Goal: Task Accomplishment & Management: Complete application form

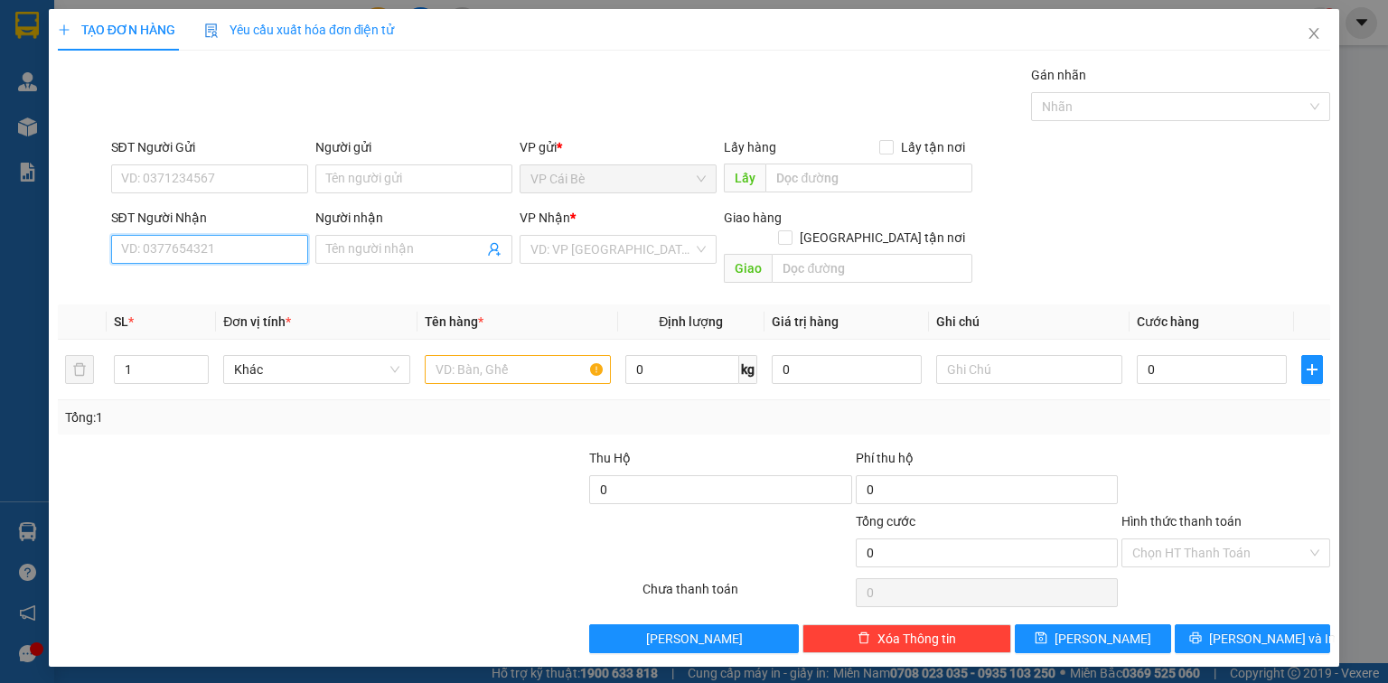
click at [220, 248] on input "SĐT Người Nhận" at bounding box center [209, 249] width 197 height 29
click at [225, 291] on div "0988703784 - LUÔN" at bounding box center [209, 285] width 175 height 20
type input "0988703784"
type input "LUÔN"
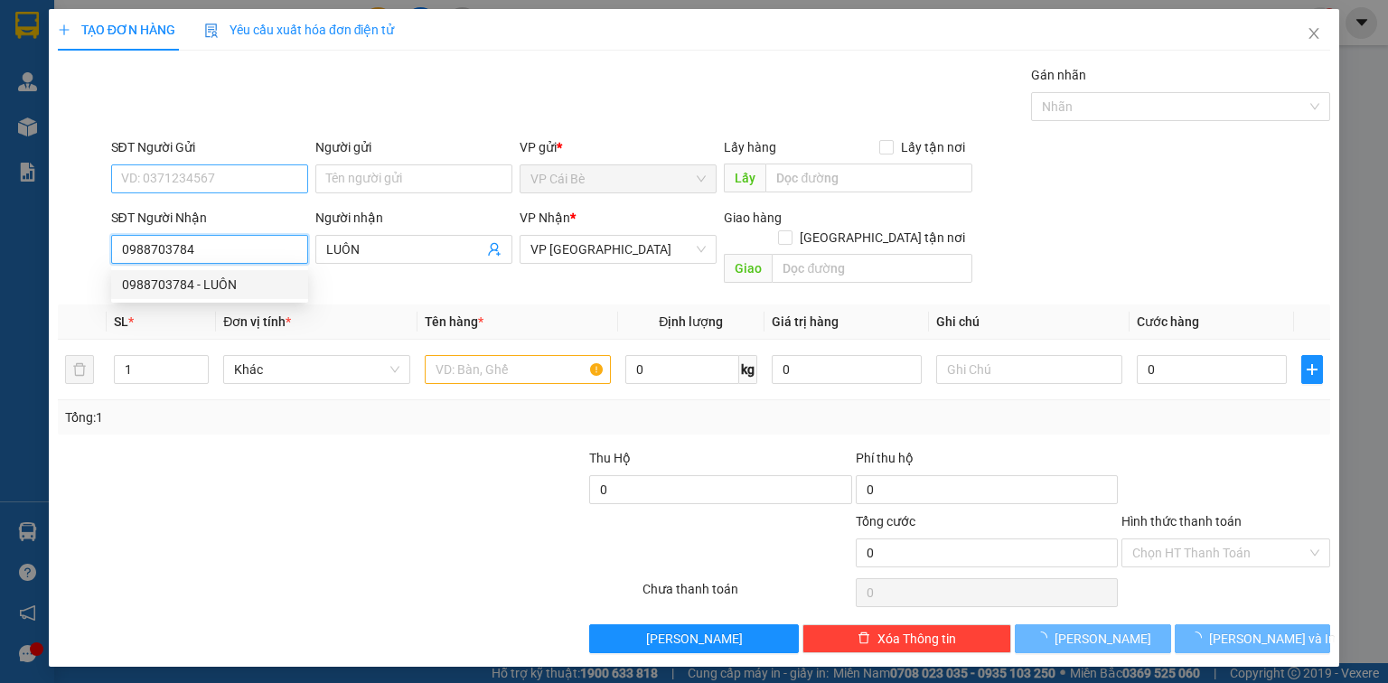
type input "20.000"
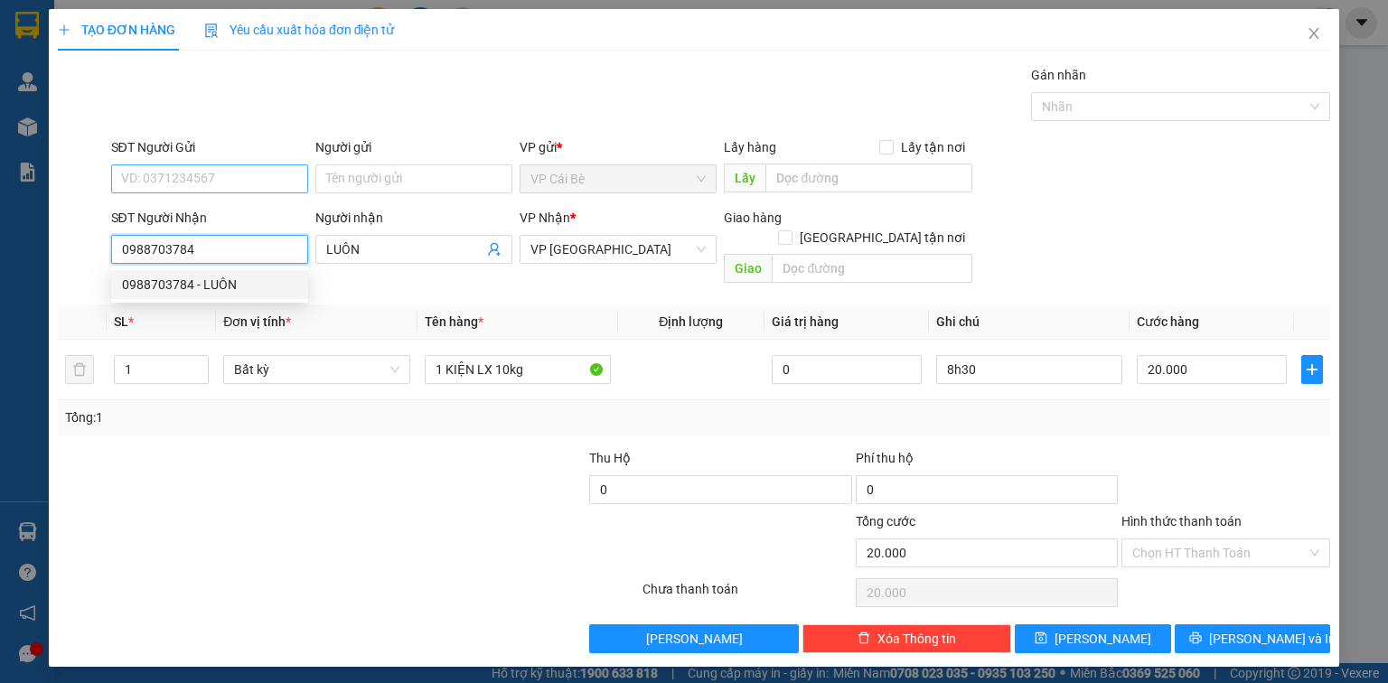
type input "0988703784"
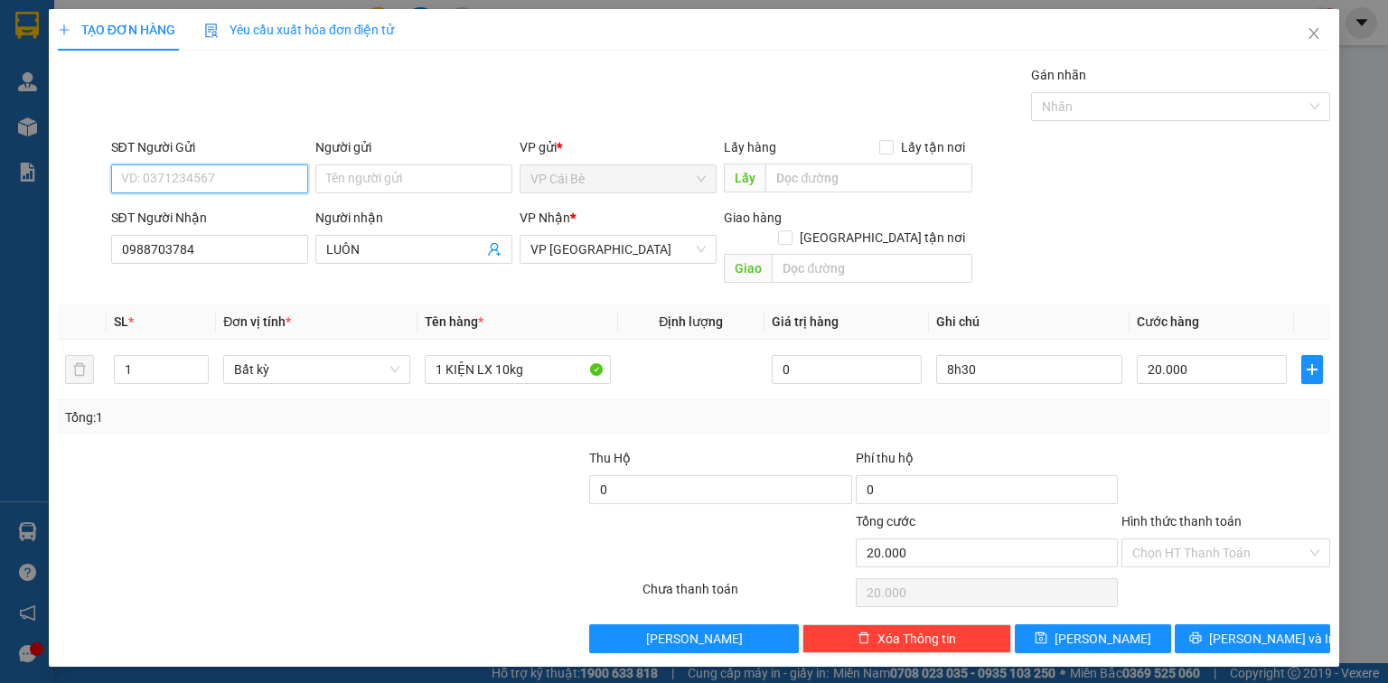
click at [217, 174] on input "SĐT Người Gửi" at bounding box center [209, 178] width 197 height 29
click at [216, 173] on input "SĐT Người Gửi" at bounding box center [209, 178] width 197 height 29
click at [188, 208] on div "0835088138" at bounding box center [209, 214] width 175 height 20
type input "0835088138"
type input "BOT 23"
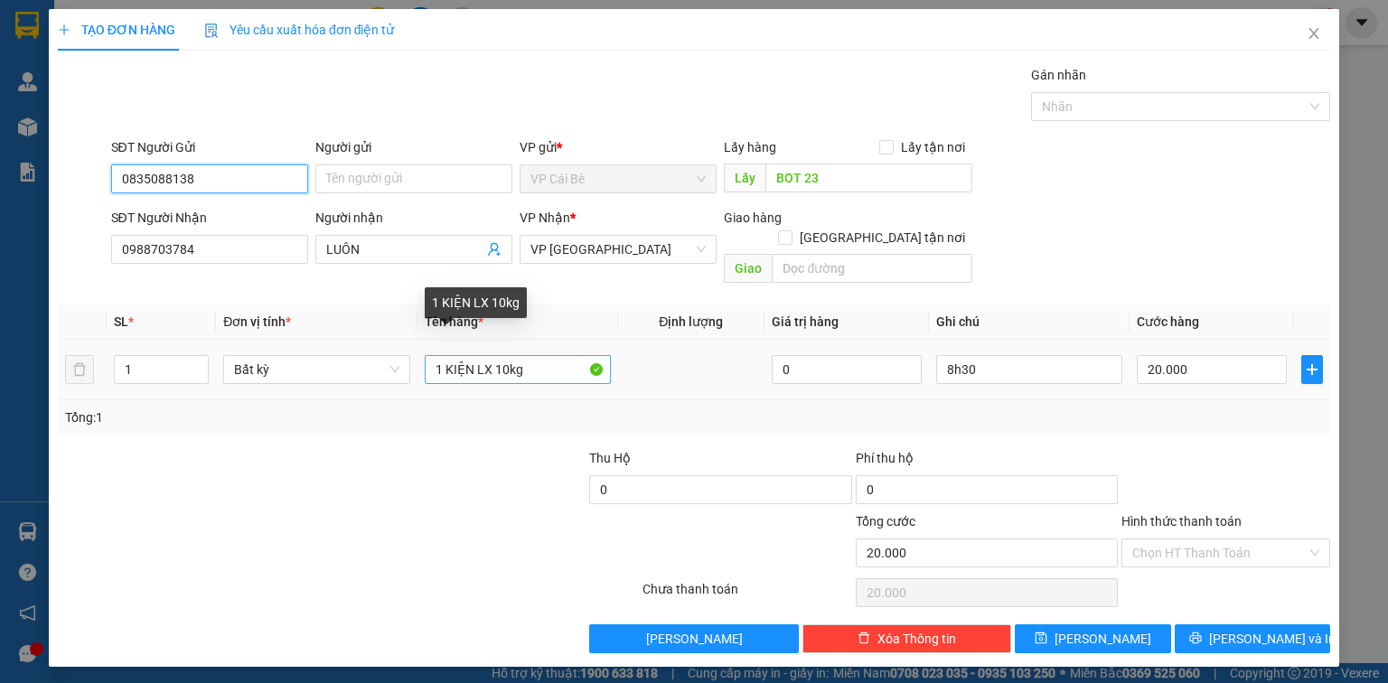
type input "0835088138"
click at [504, 355] on input "1 KIỆN LX 10kg" at bounding box center [518, 369] width 186 height 29
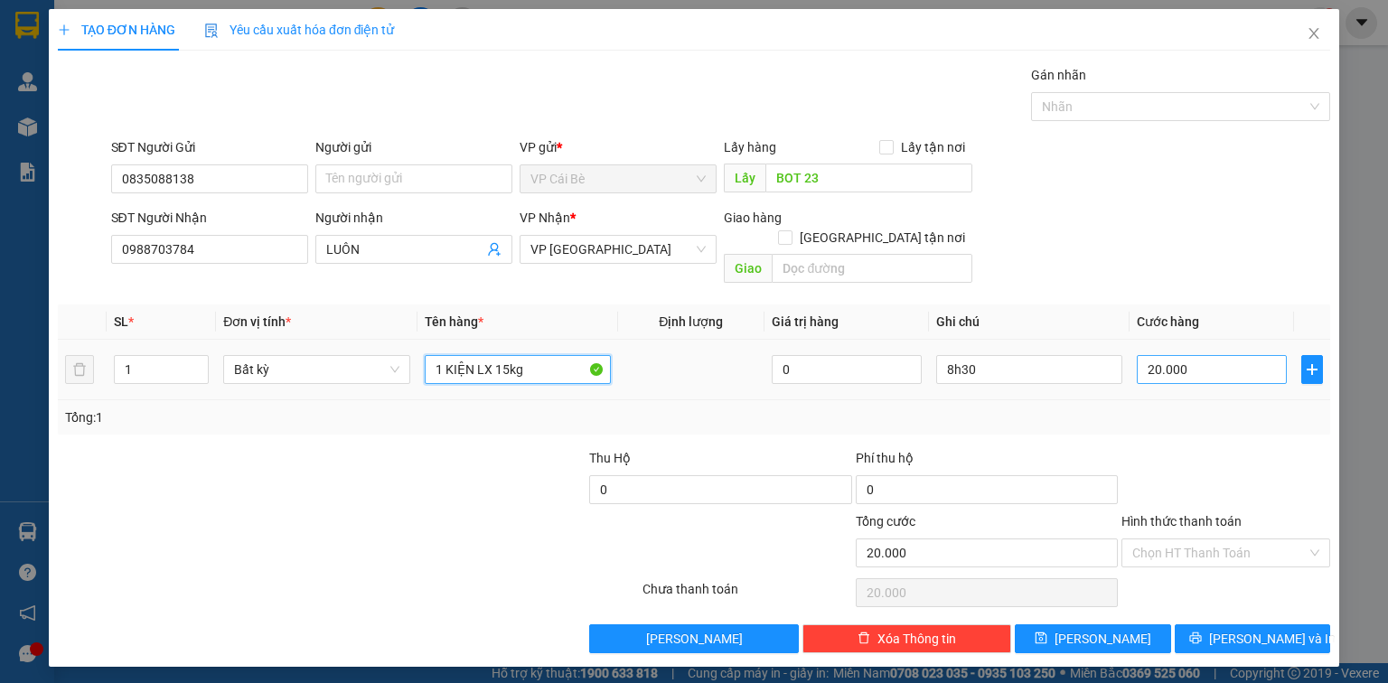
type input "1 KIỆN LX 15kg"
click at [1215, 355] on input "20.000" at bounding box center [1212, 369] width 150 height 29
type input "3"
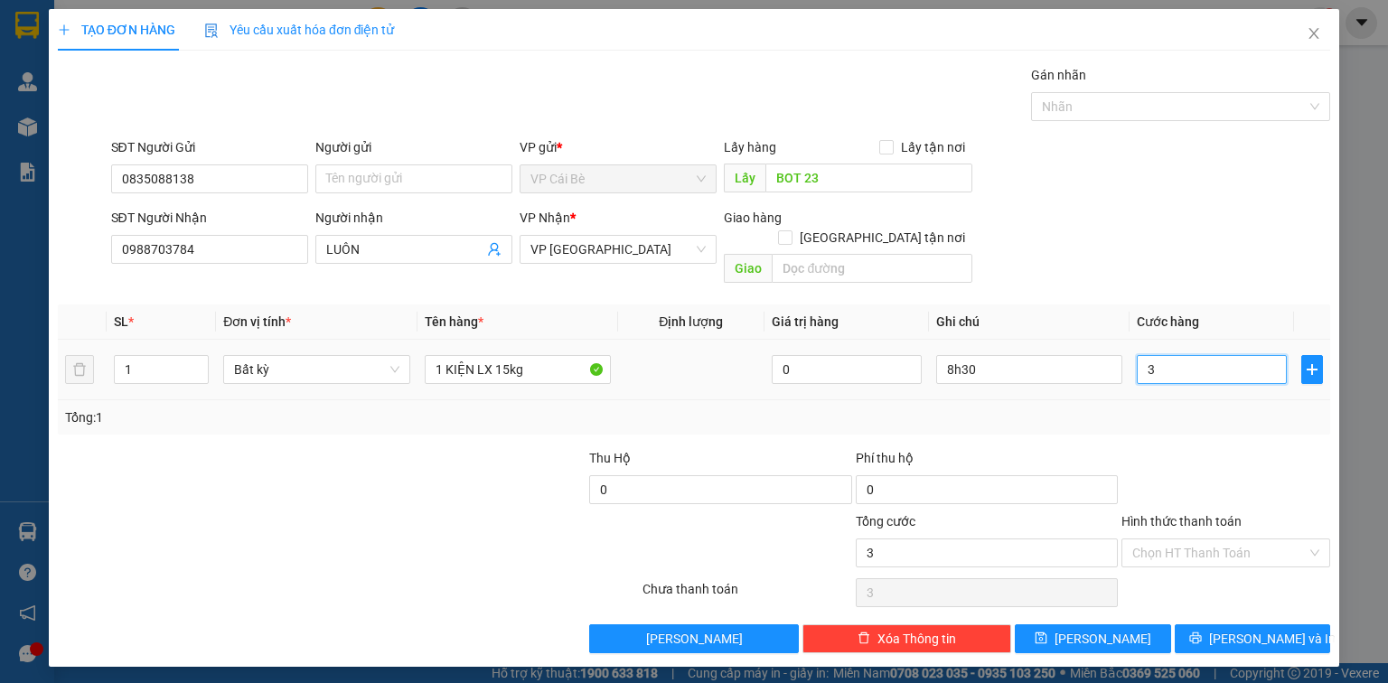
type input "30"
type input "30.000"
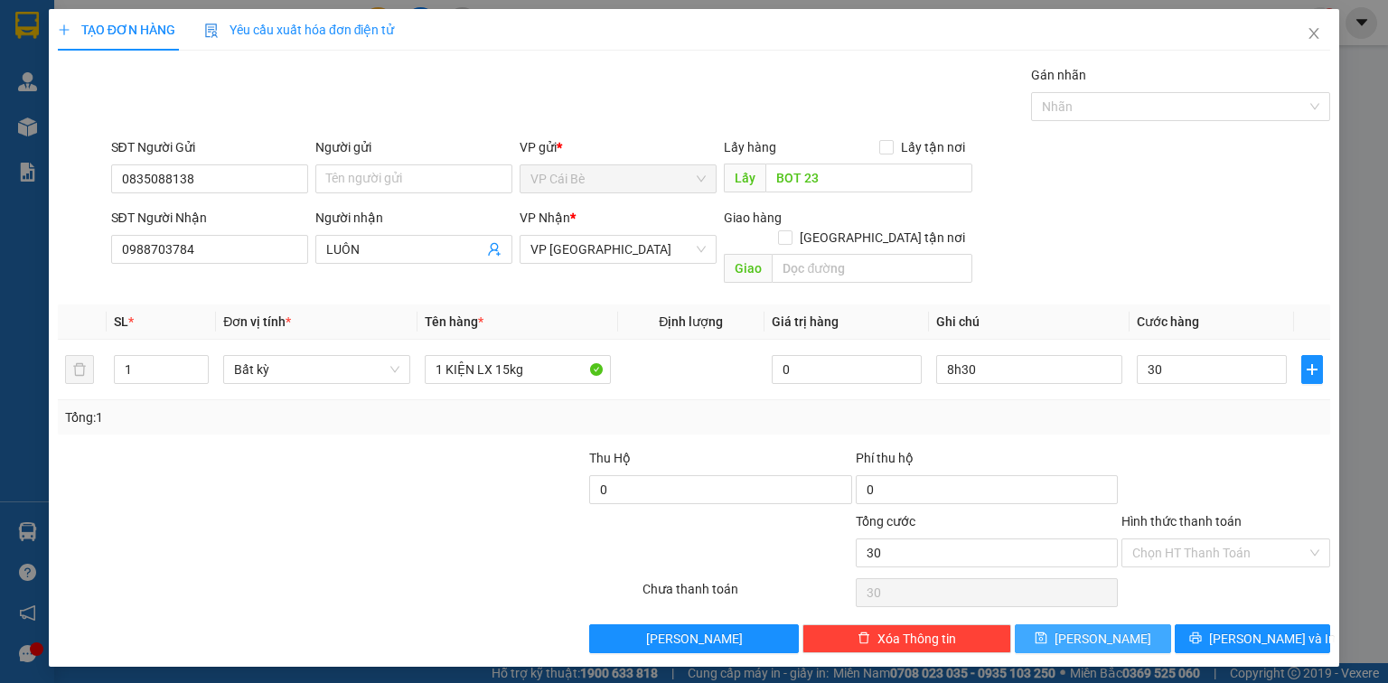
type input "30.000"
click at [1110, 629] on span "[PERSON_NAME]" at bounding box center [1102, 639] width 97 height 20
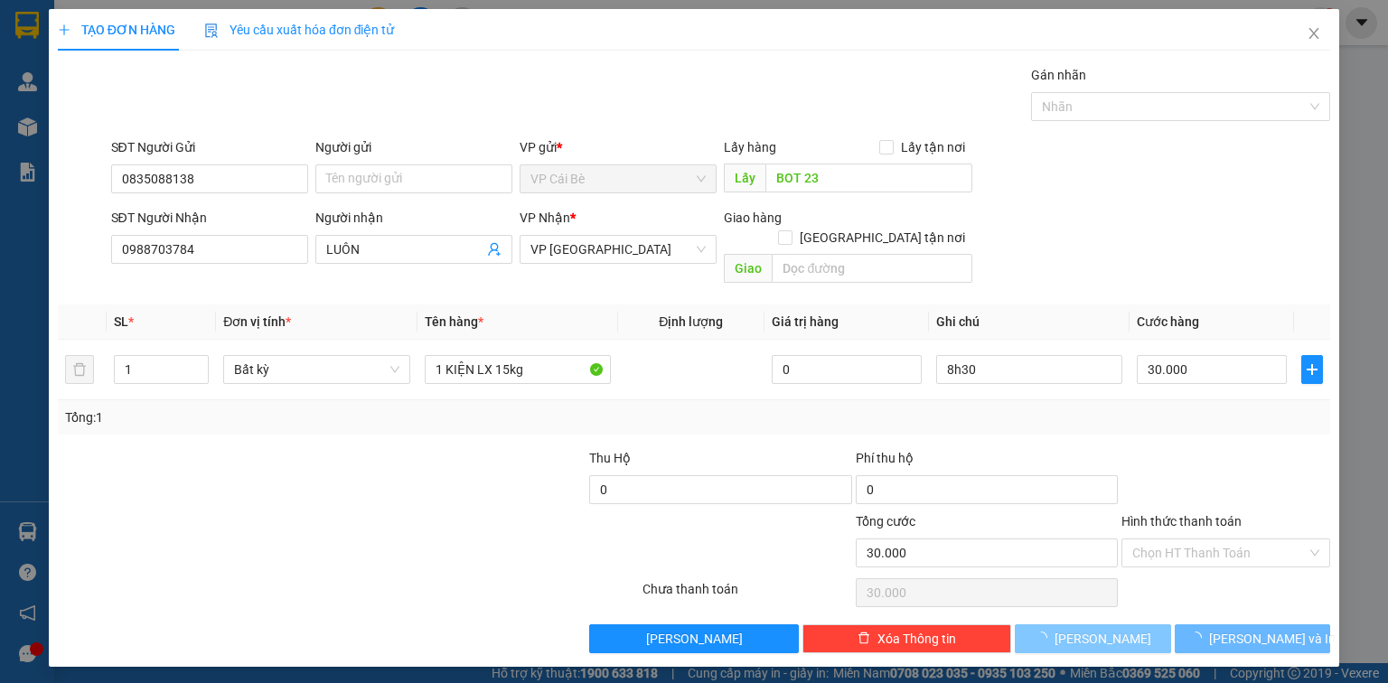
type input "0"
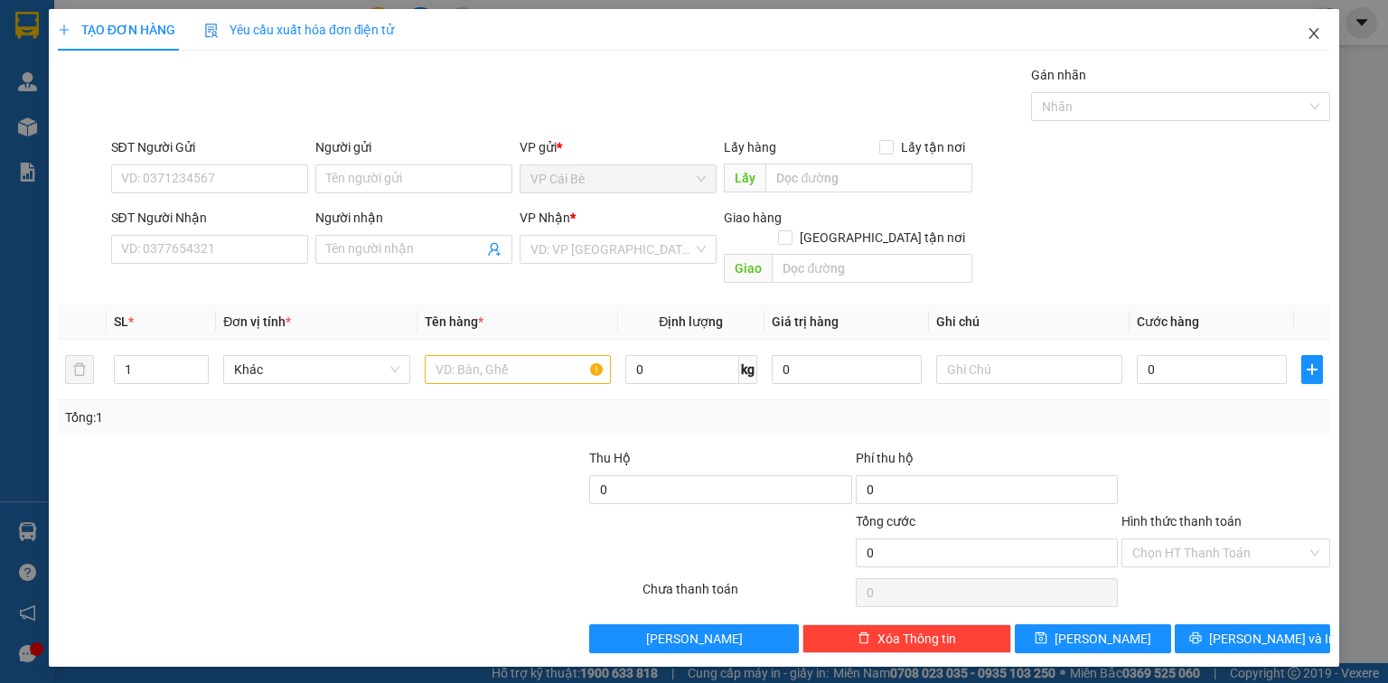
click at [1315, 36] on icon "close" at bounding box center [1314, 33] width 10 height 11
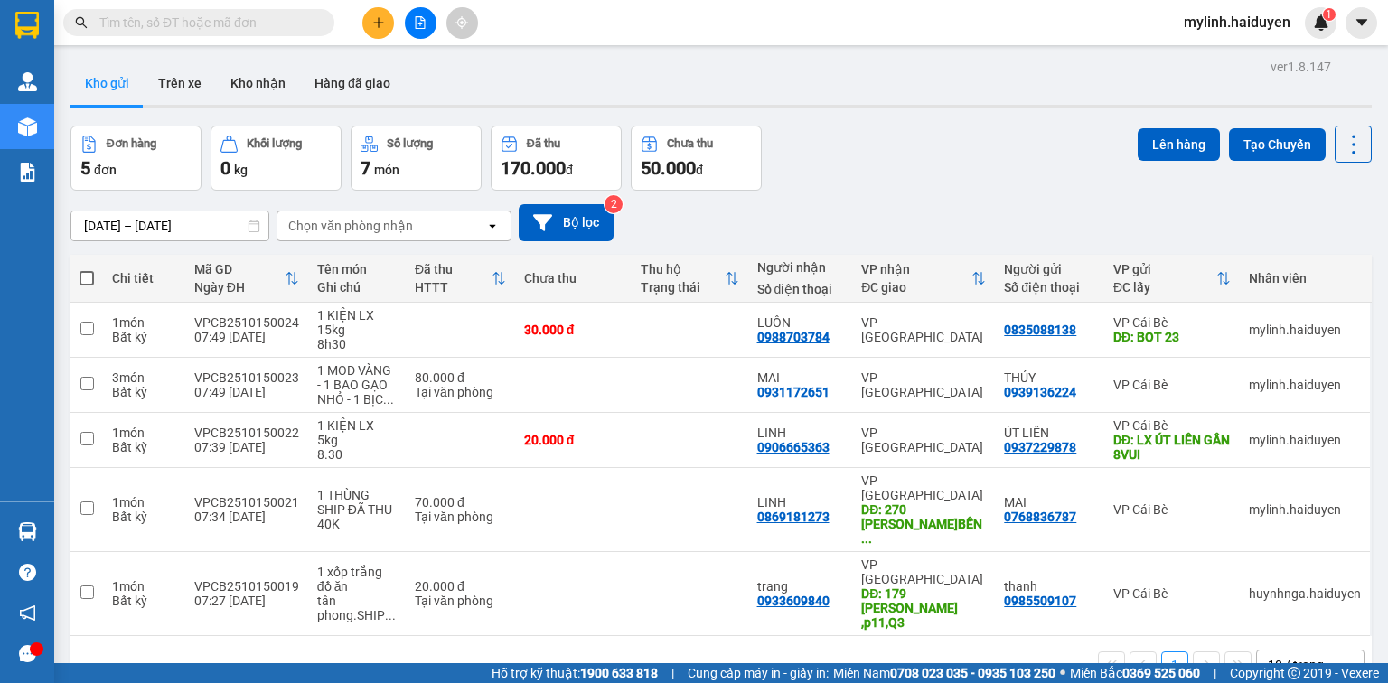
click at [339, 650] on div "1 10 / trang open" at bounding box center [721, 665] width 1286 height 31
